Goal: Find contact information: Find contact information

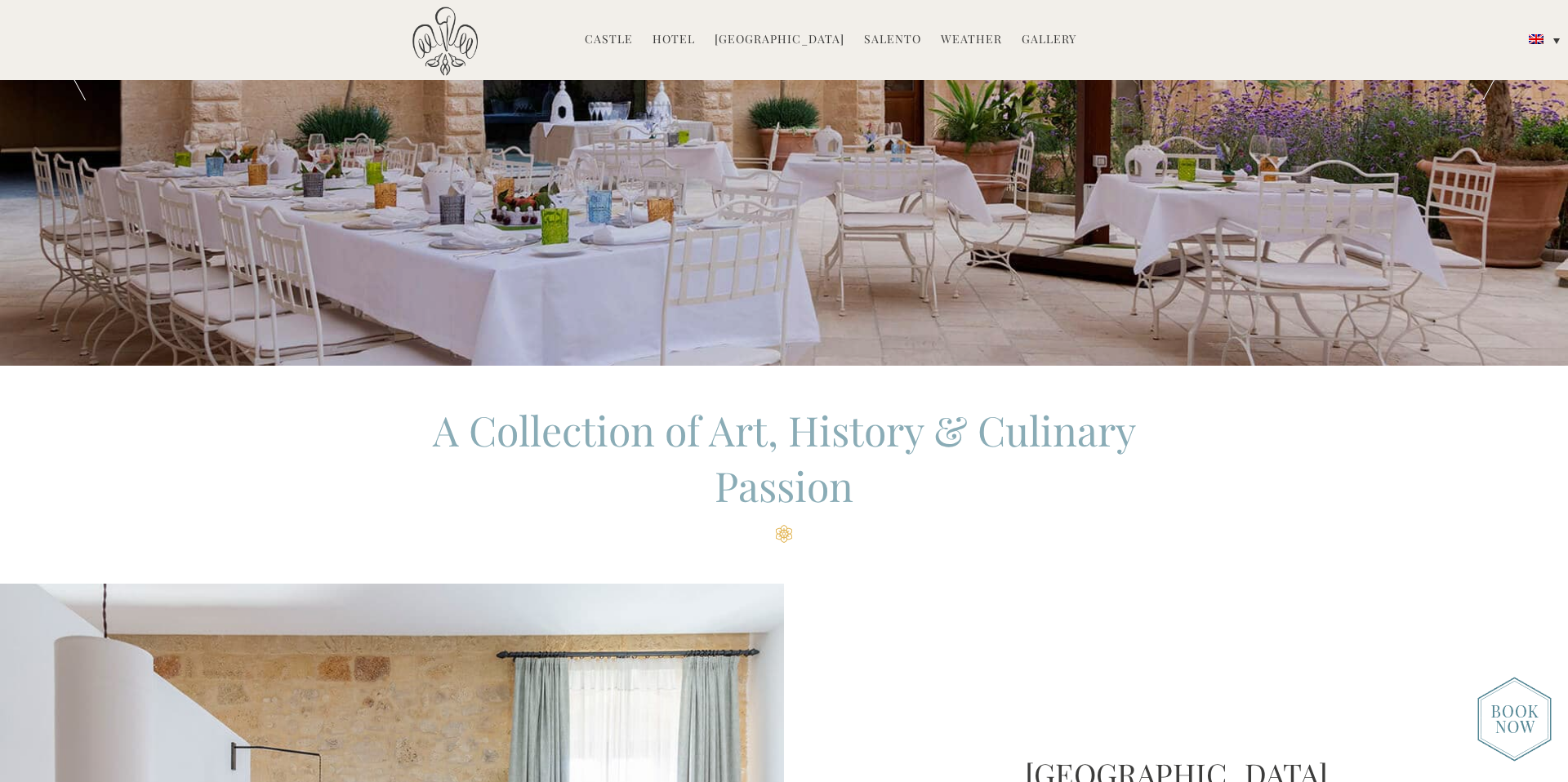
scroll to position [287, 0]
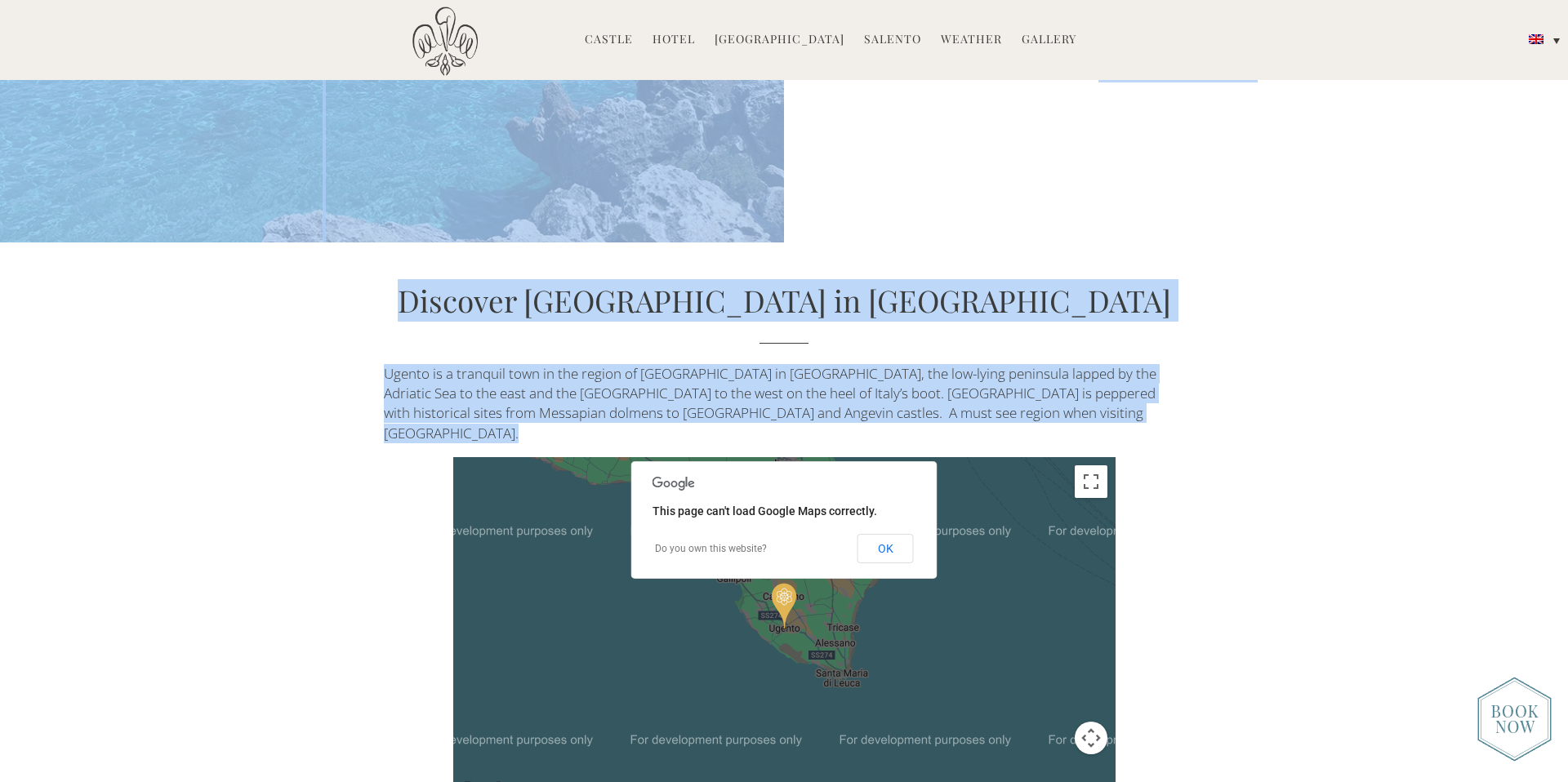
drag, startPoint x: 473, startPoint y: 274, endPoint x: 1257, endPoint y: 583, distance: 842.7
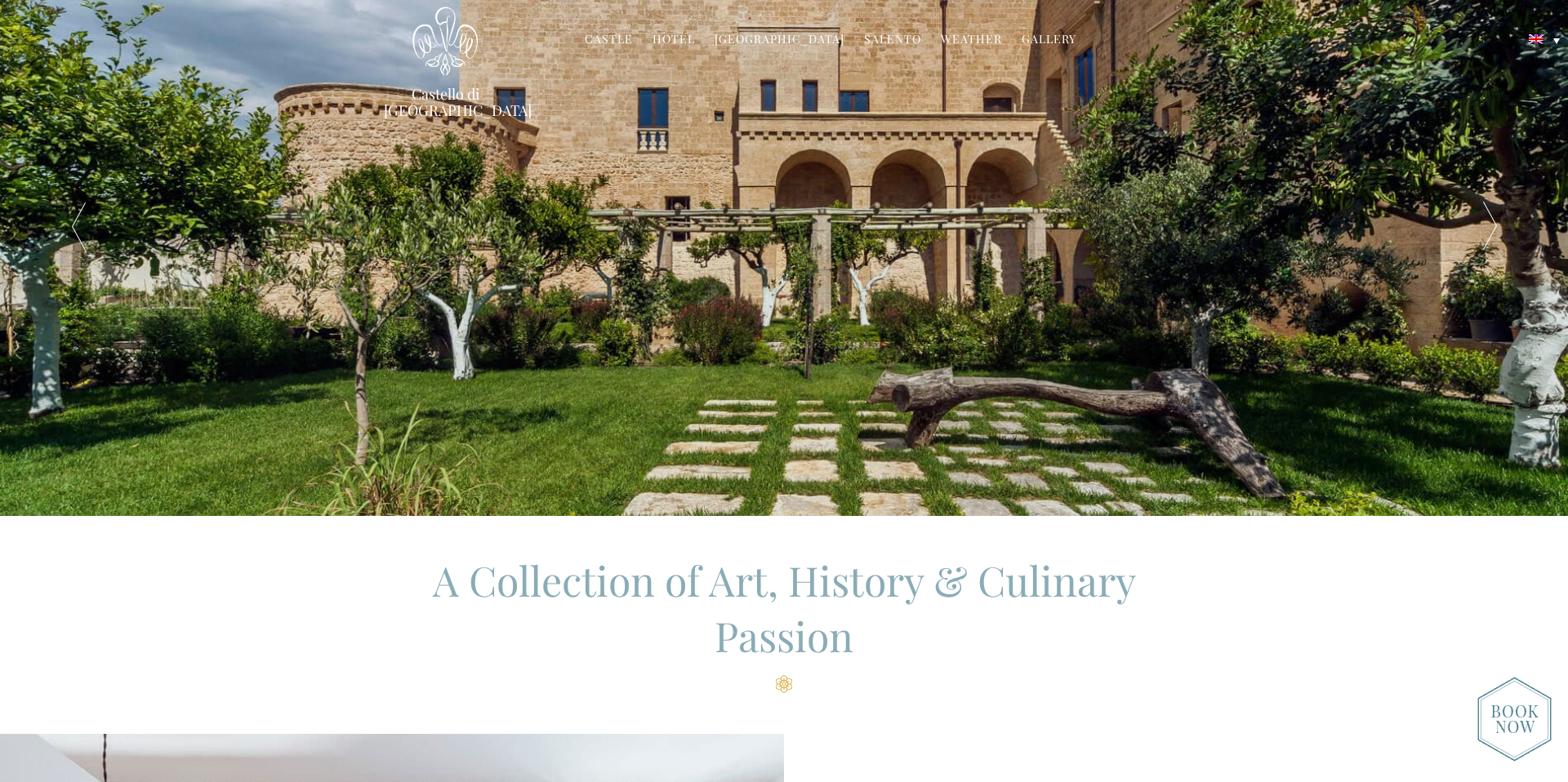
scroll to position [0, 0]
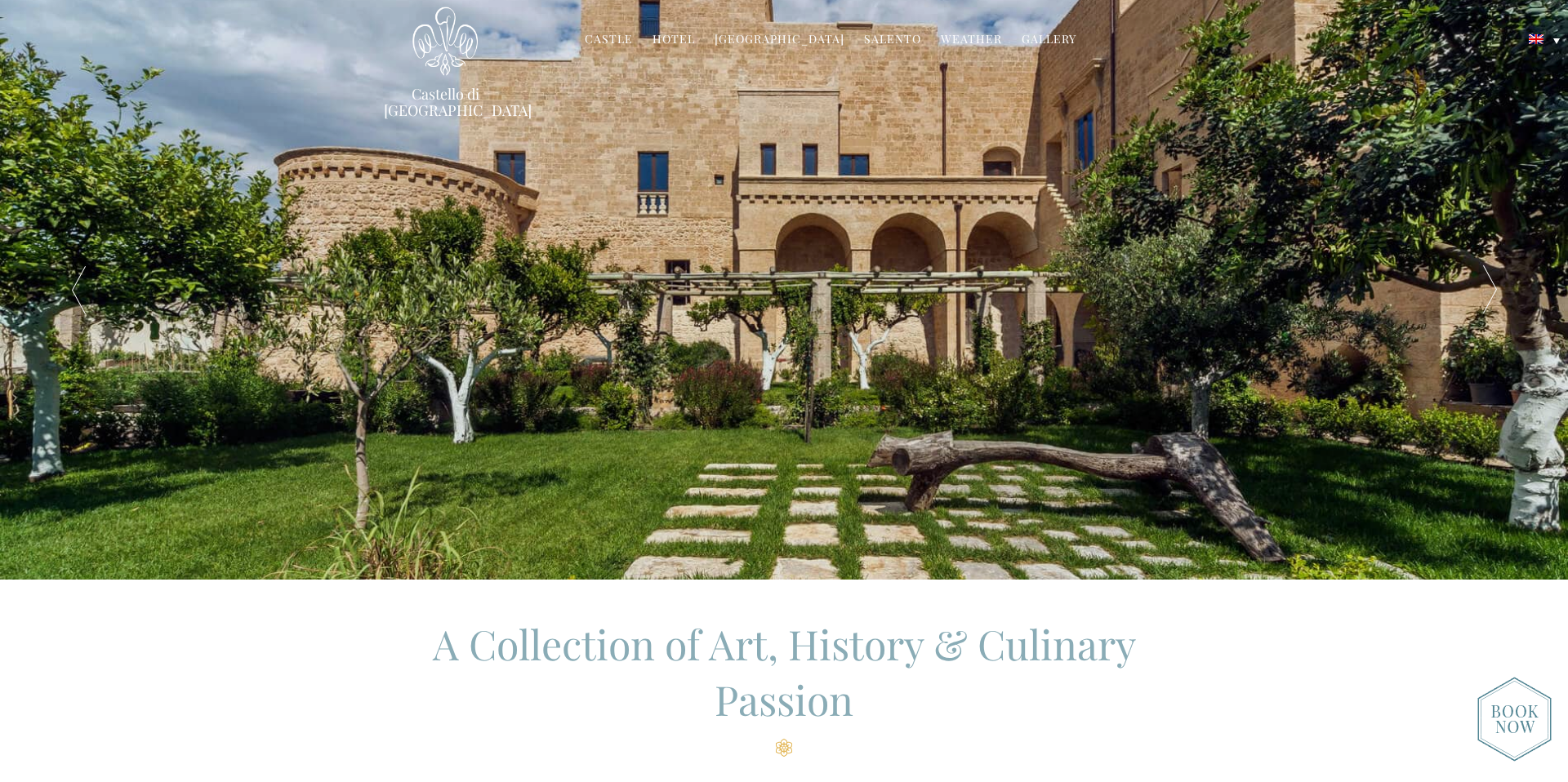
click at [611, 44] on link "Castle" at bounding box center [608, 39] width 48 height 19
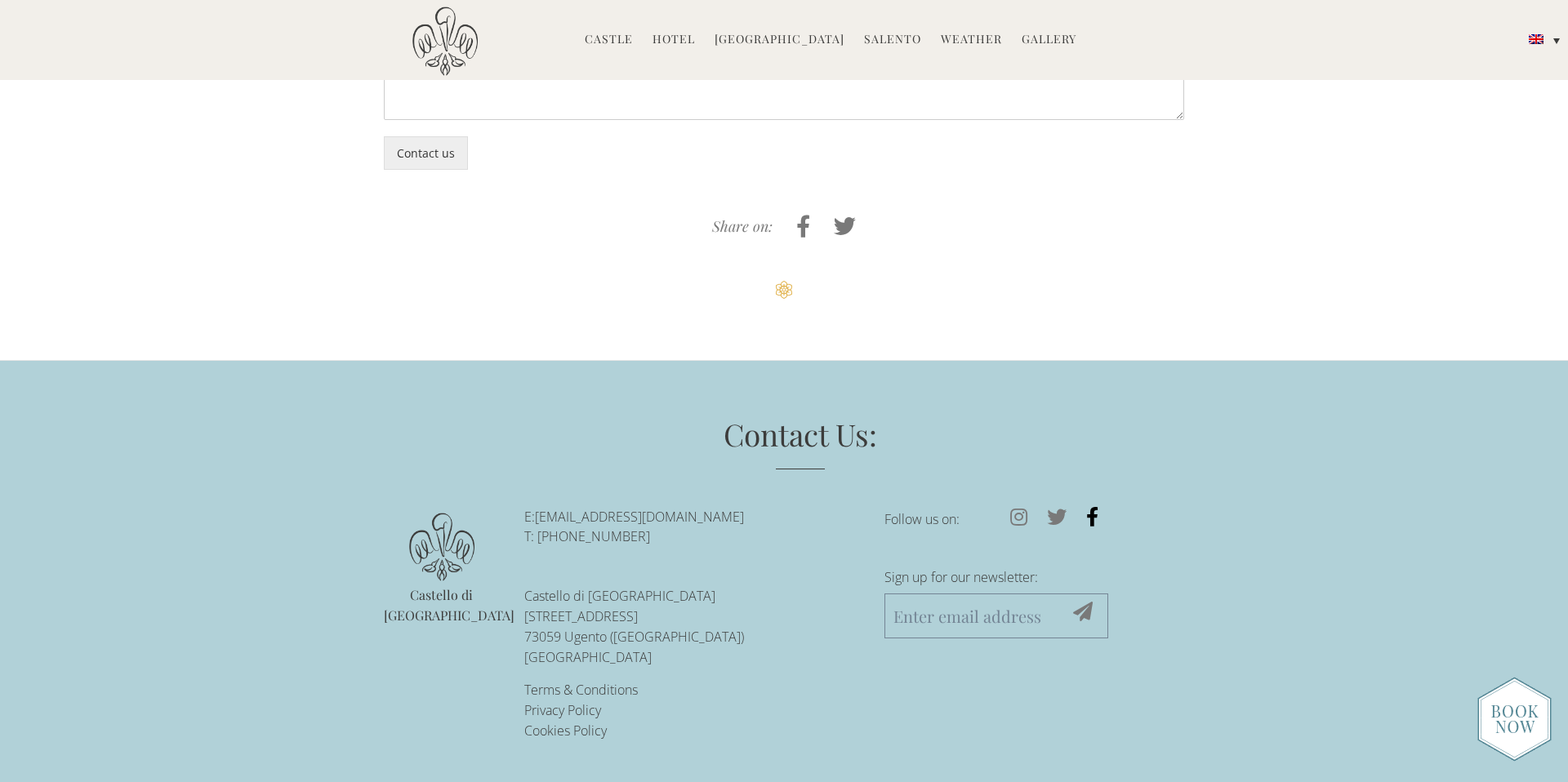
scroll to position [5191, 0]
click at [1024, 516] on icon at bounding box center [1018, 516] width 37 height 20
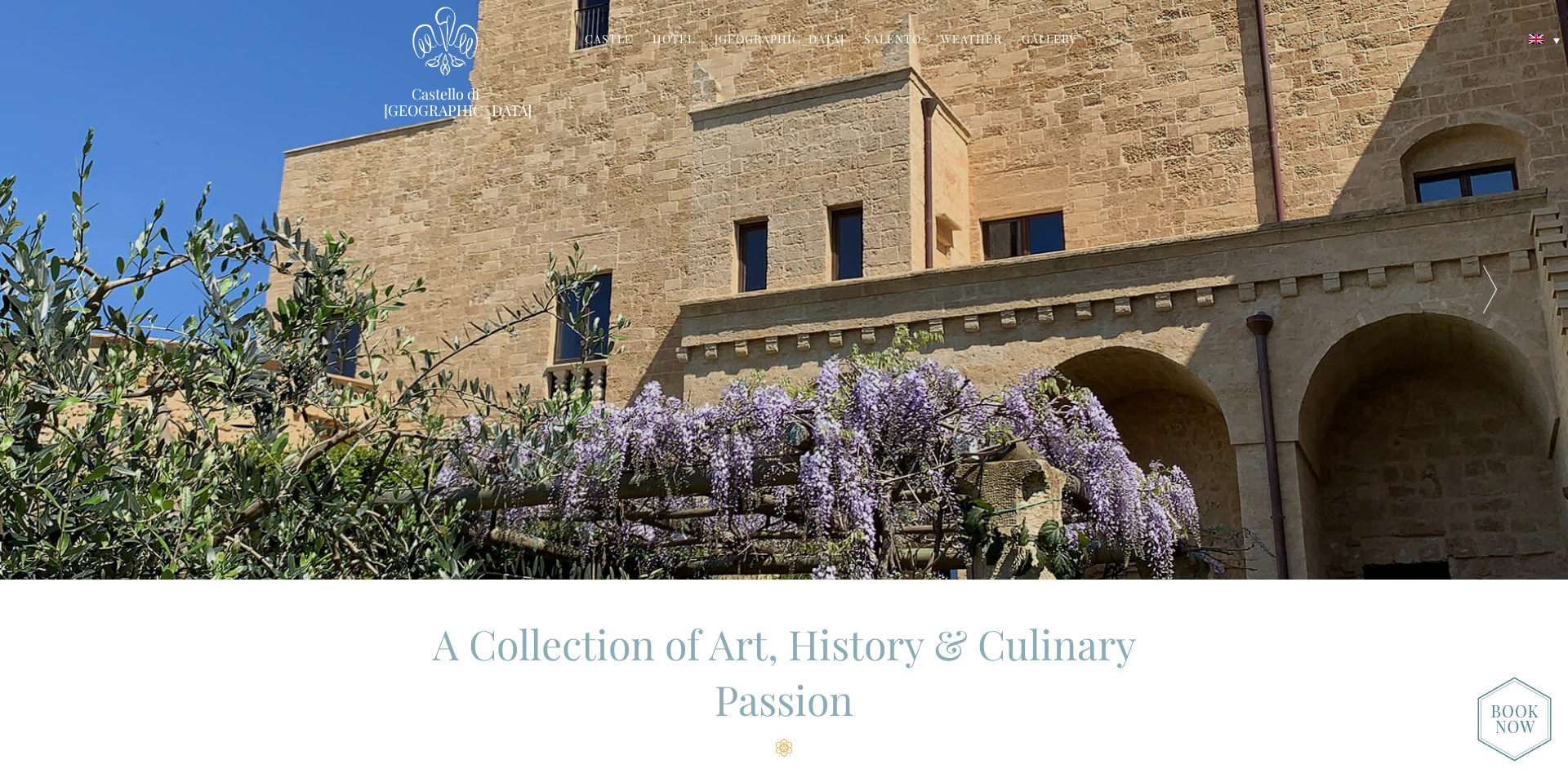
click at [686, 37] on link "Hotel" at bounding box center [673, 39] width 42 height 19
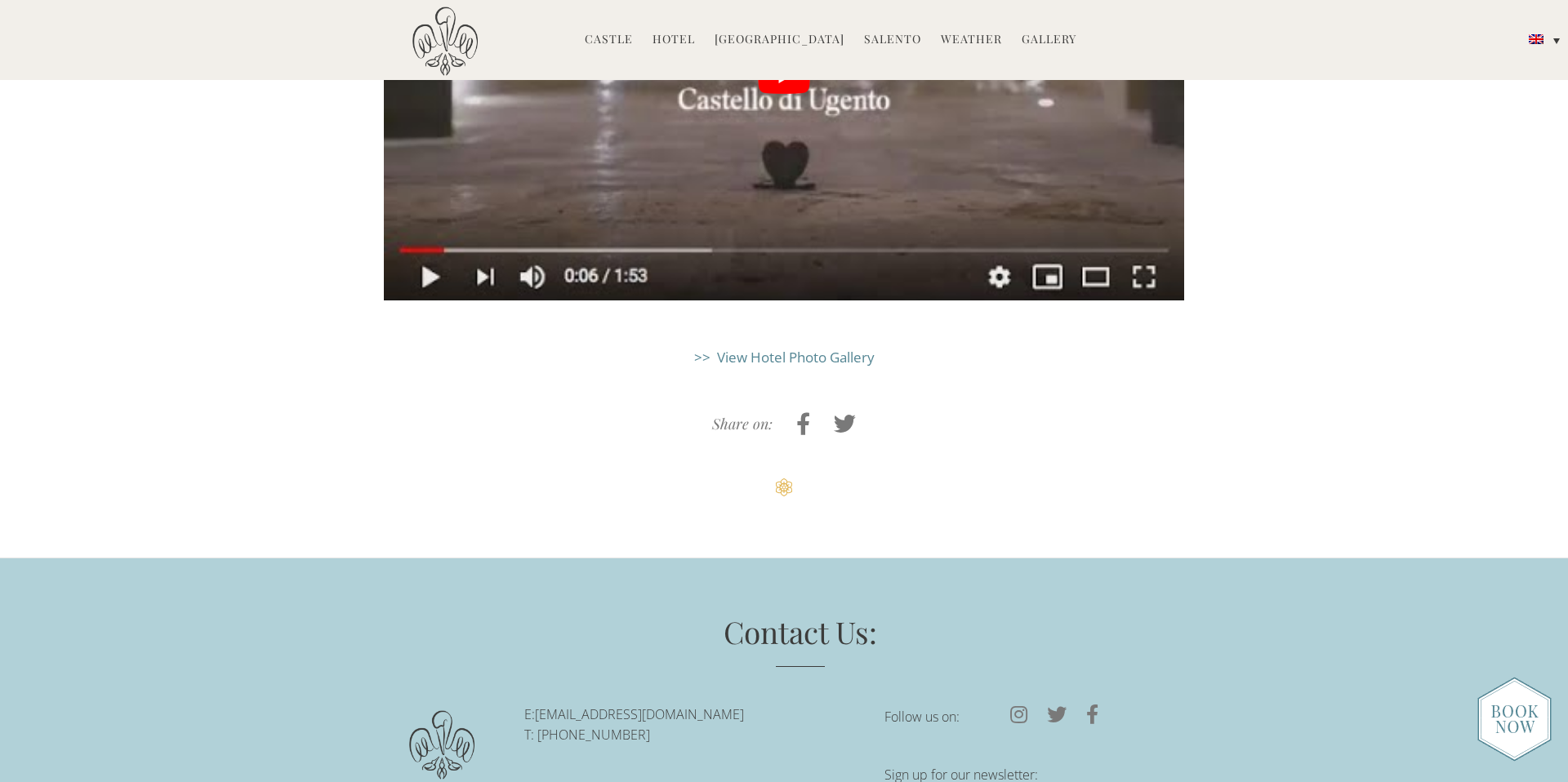
scroll to position [4626, 0]
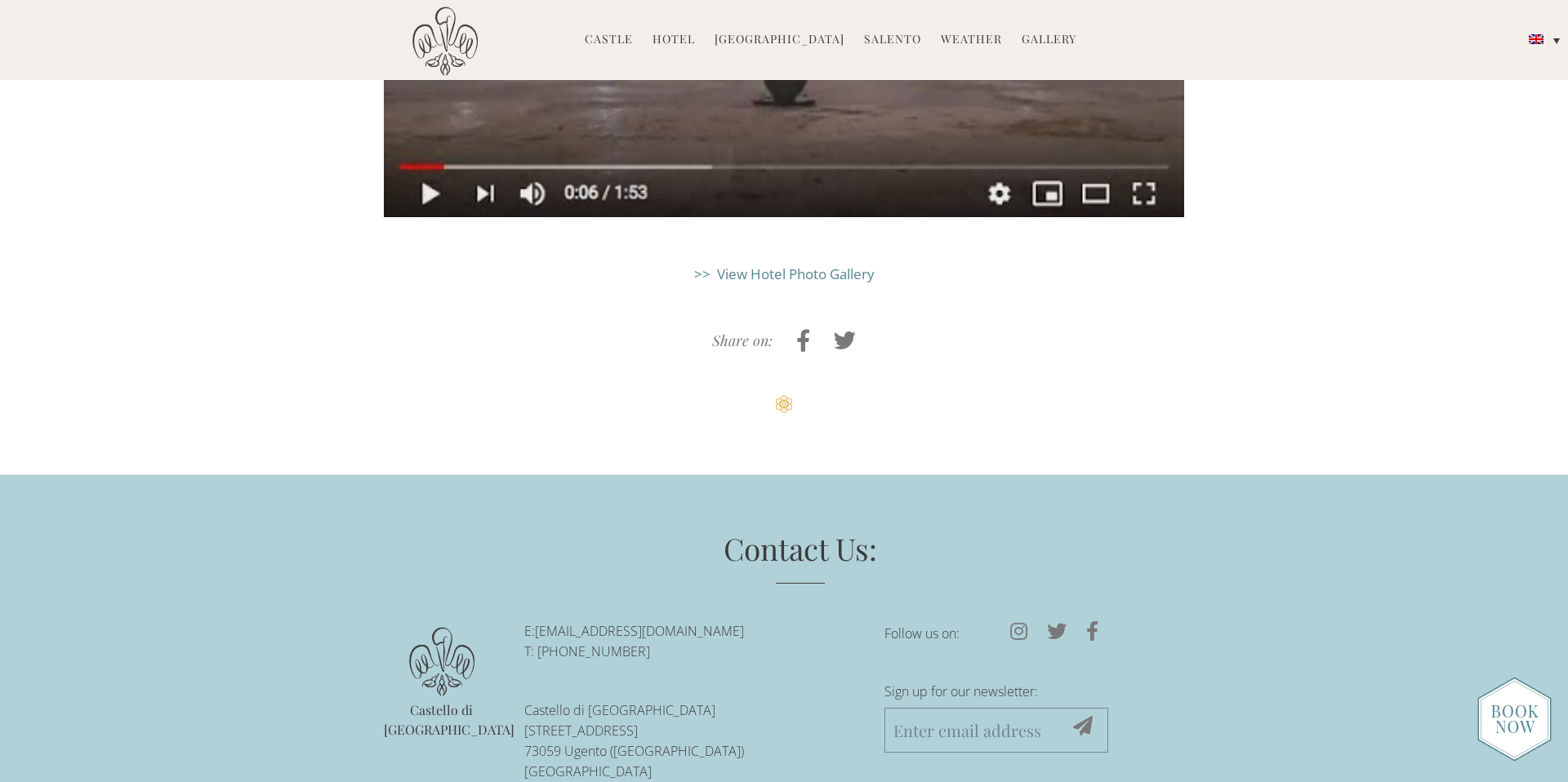
click at [676, 622] on link "[EMAIL_ADDRESS][DOMAIN_NAME]" at bounding box center [640, 631] width 209 height 18
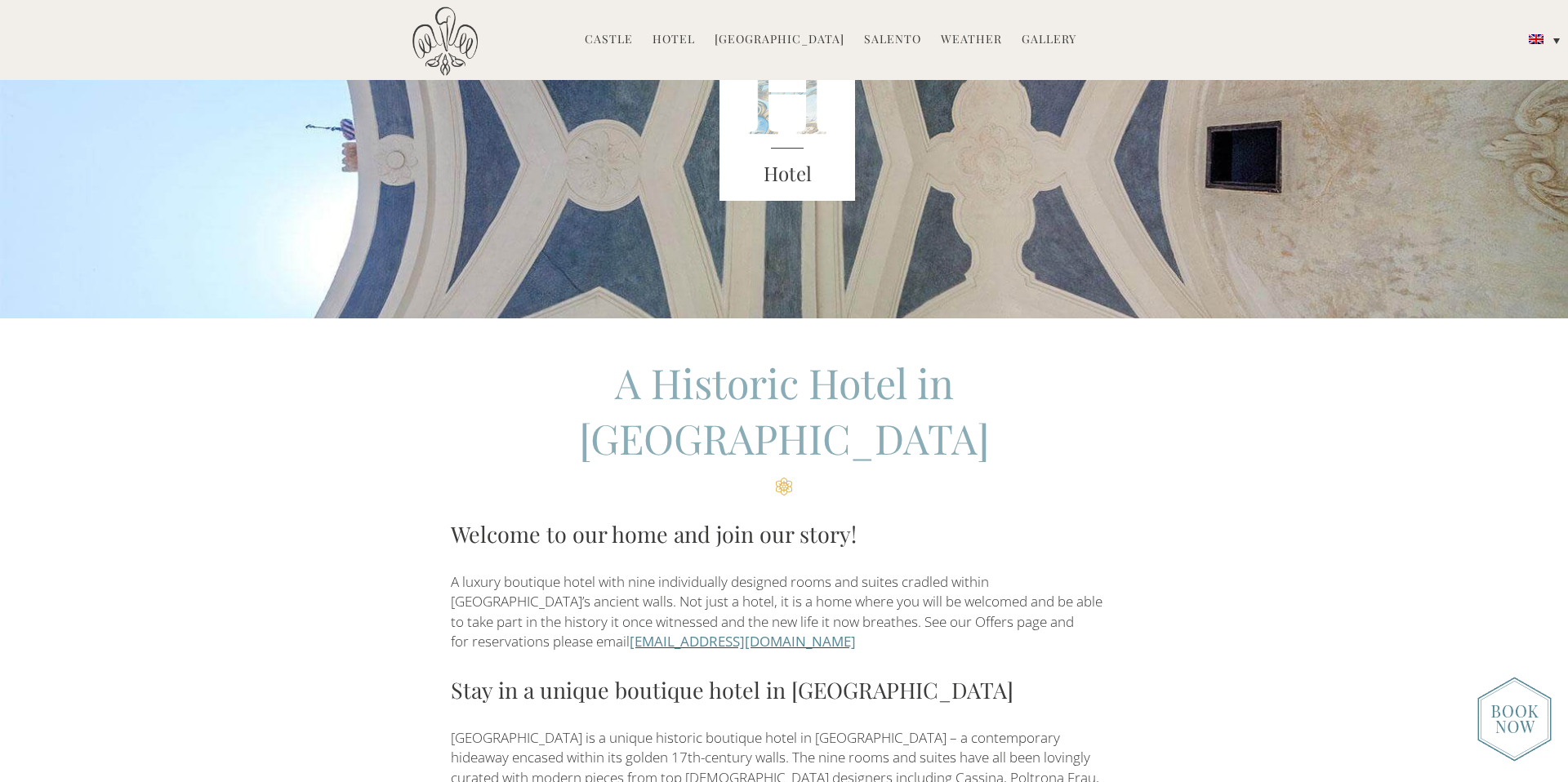
scroll to position [237, 0]
